Goal: Transaction & Acquisition: Purchase product/service

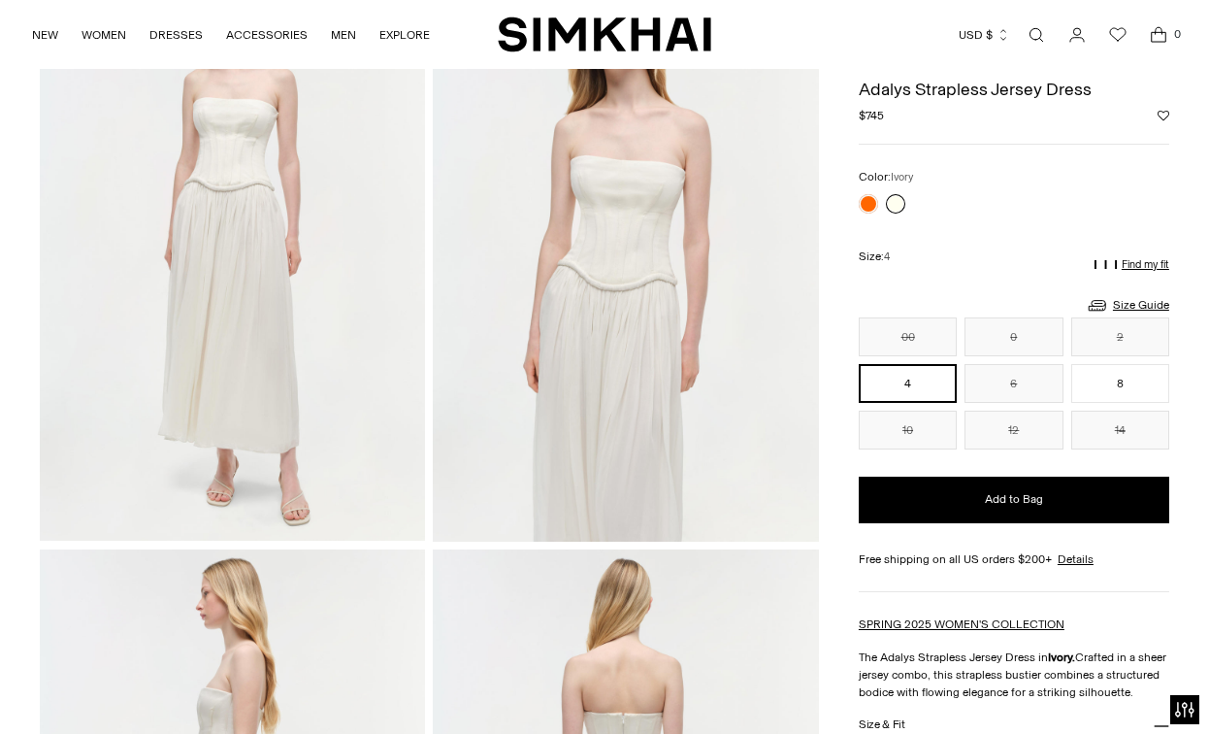
scroll to position [175, 0]
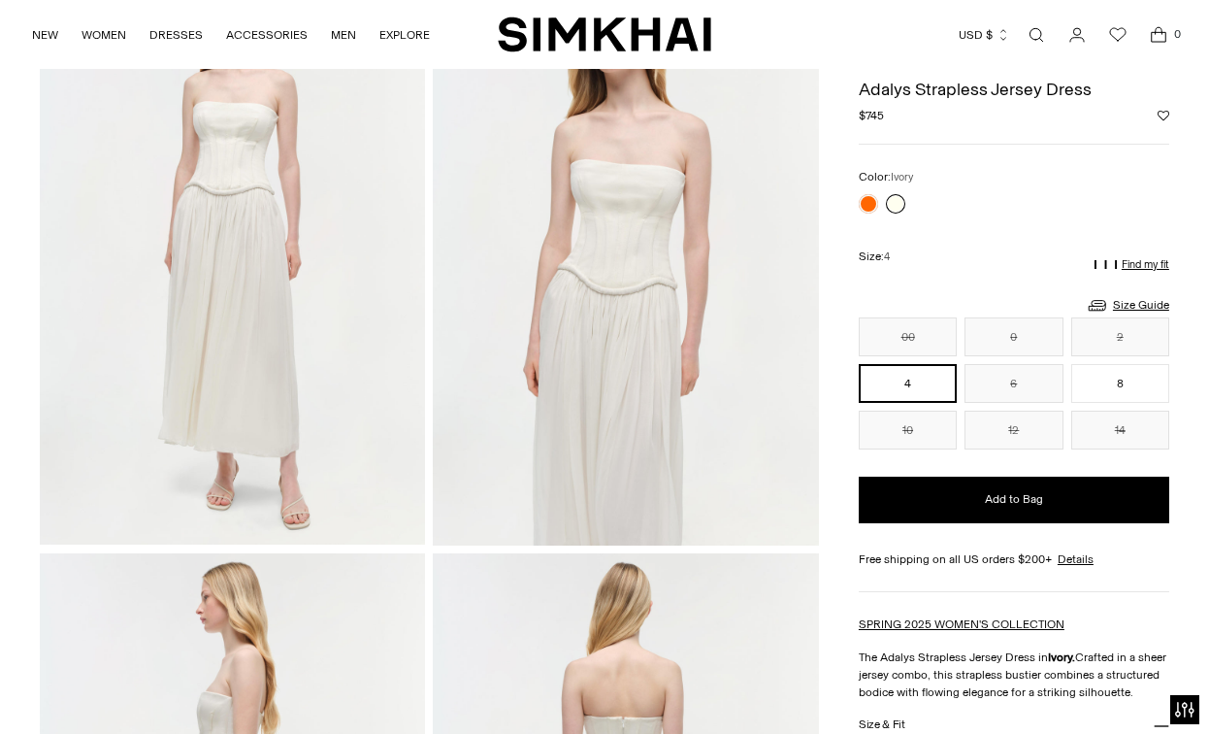
click at [541, 290] on img at bounding box center [625, 255] width 385 height 578
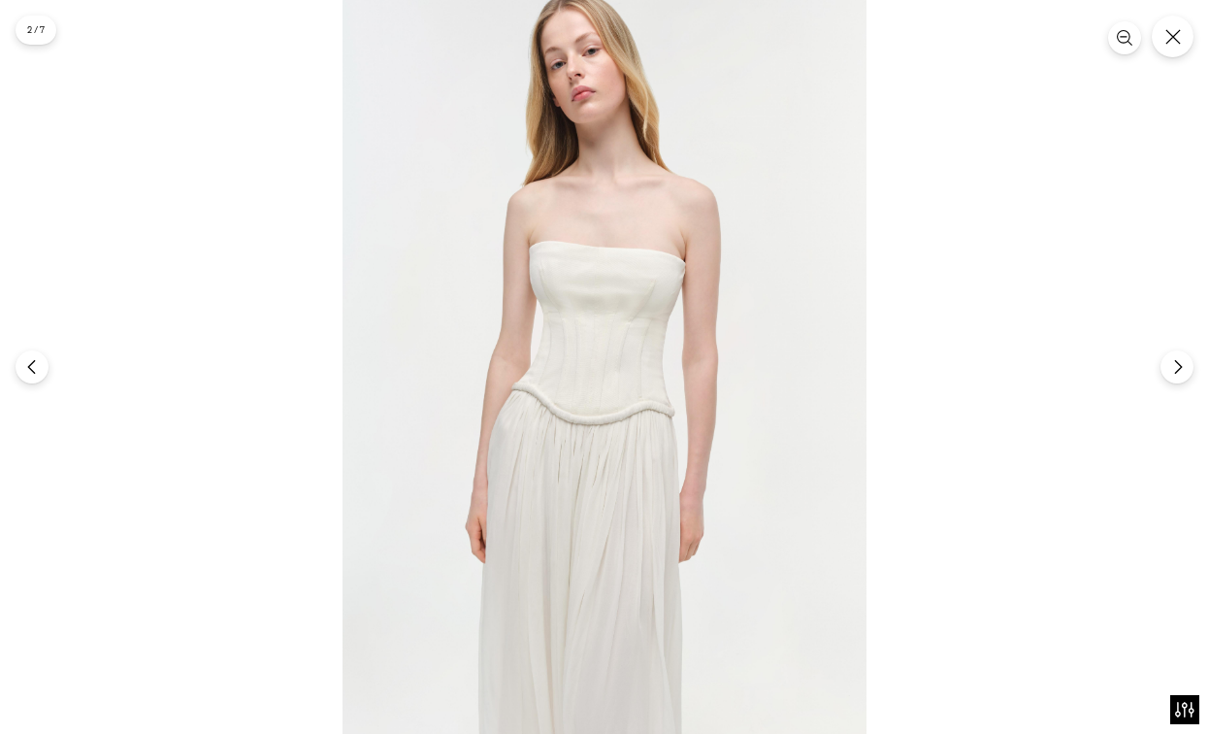
click at [541, 290] on img at bounding box center [605, 372] width 524 height 786
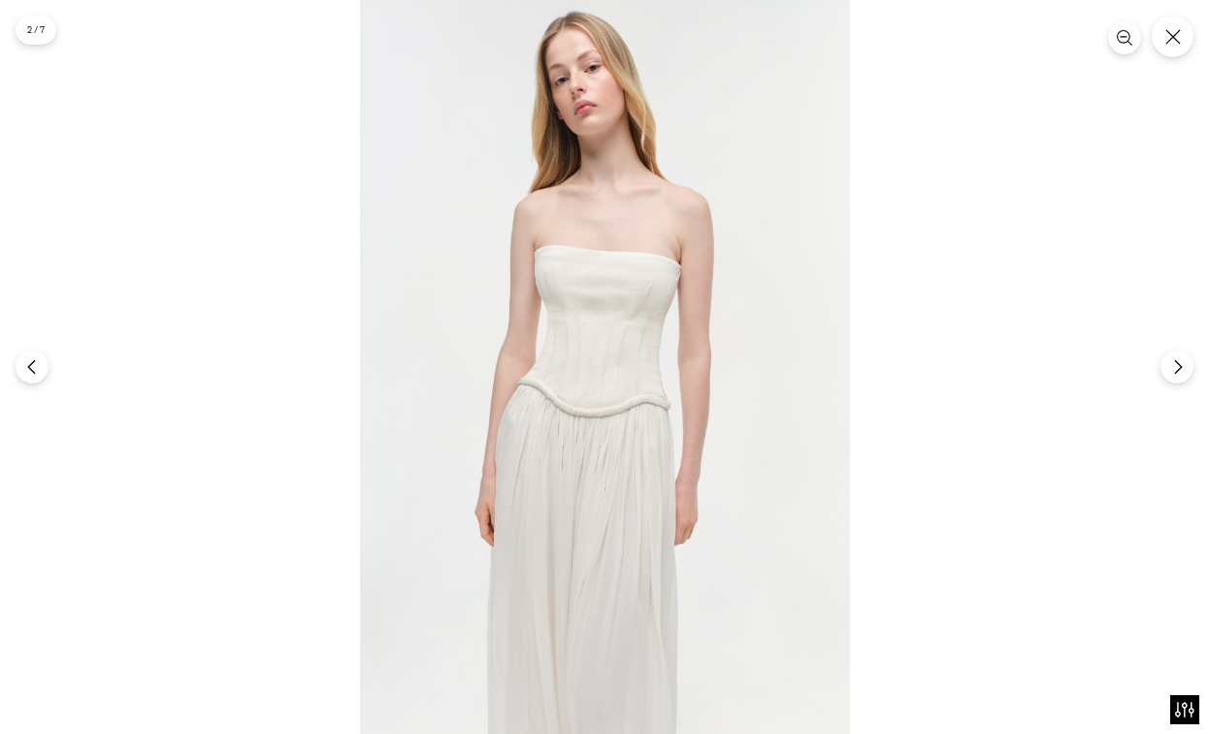
click at [1029, 60] on div at bounding box center [604, 367] width 1209 height 734
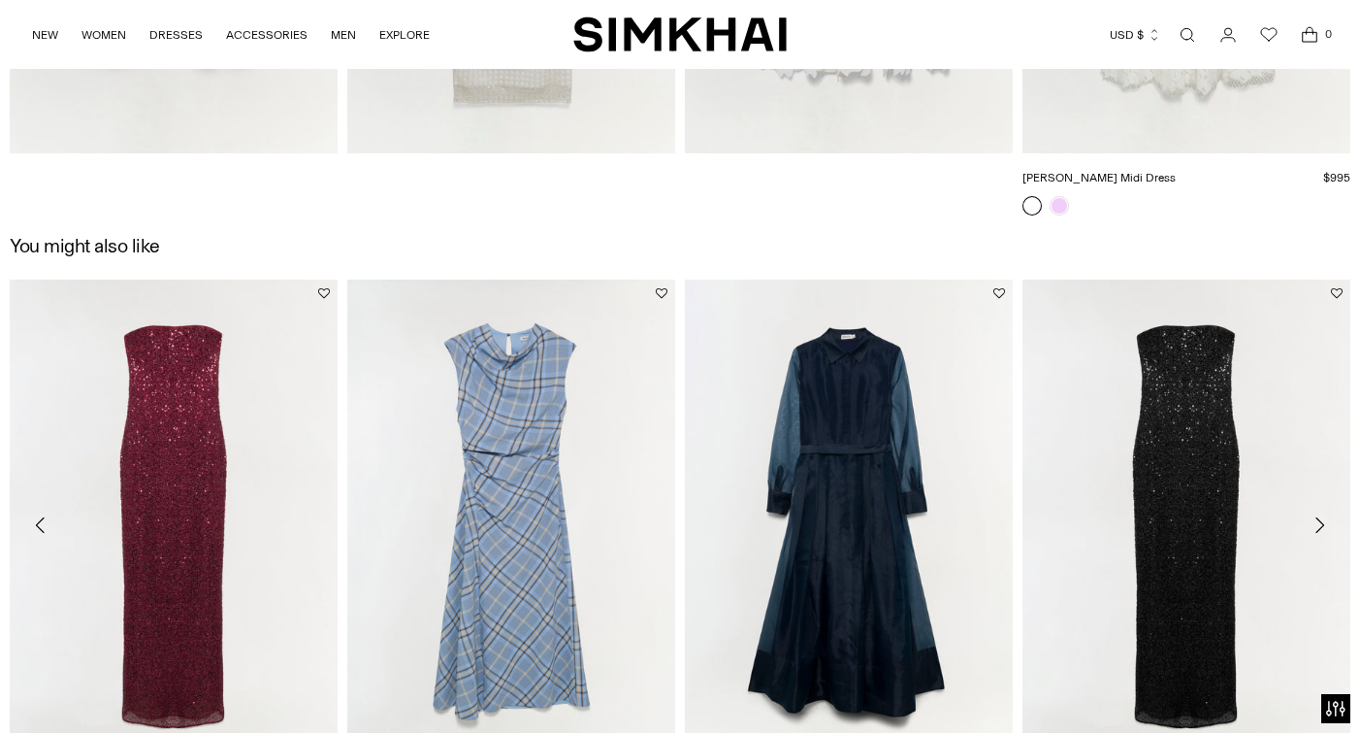
scroll to position [3370, 0]
